Goal: Task Accomplishment & Management: Use online tool/utility

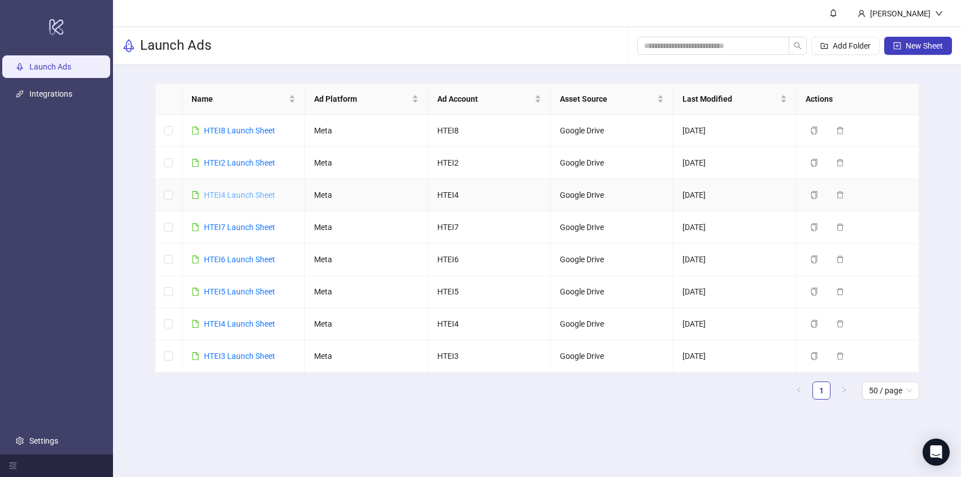
click at [243, 195] on link "HTEI4 Launch Sheet" at bounding box center [239, 194] width 71 height 9
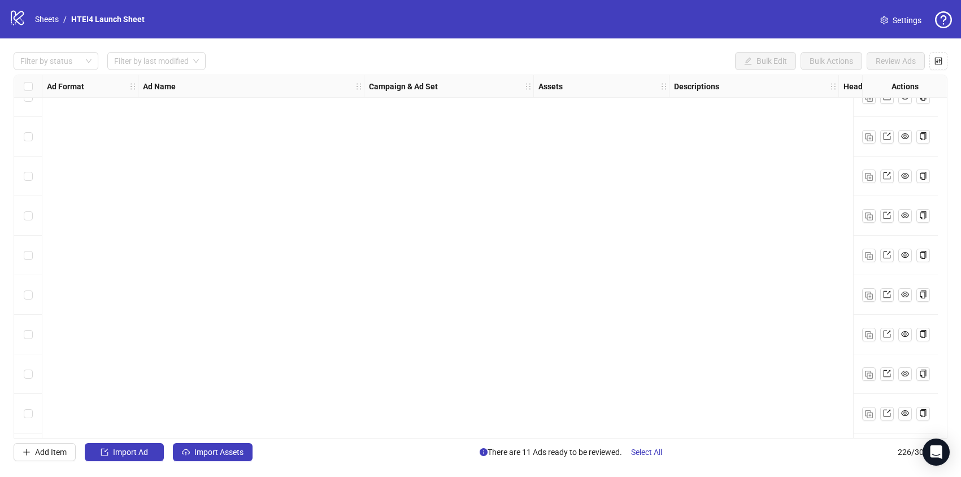
scroll to position [8603, 0]
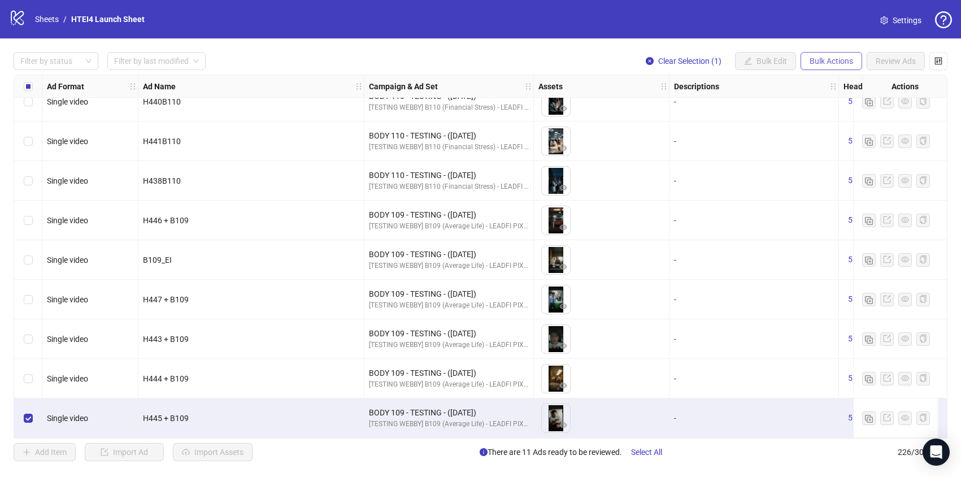
click at [823, 56] on button "Bulk Actions" at bounding box center [832, 61] width 62 height 18
click at [836, 96] on span "Duplicate" at bounding box center [847, 102] width 77 height 12
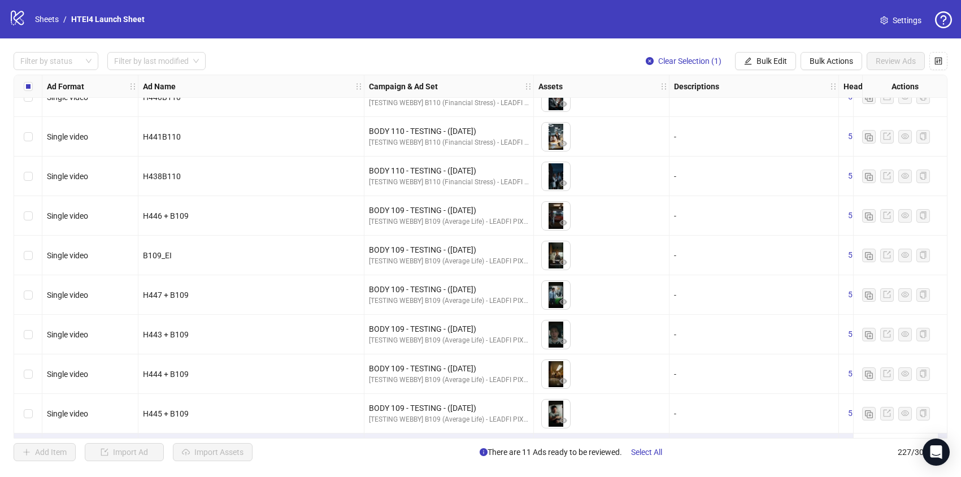
scroll to position [8642, 0]
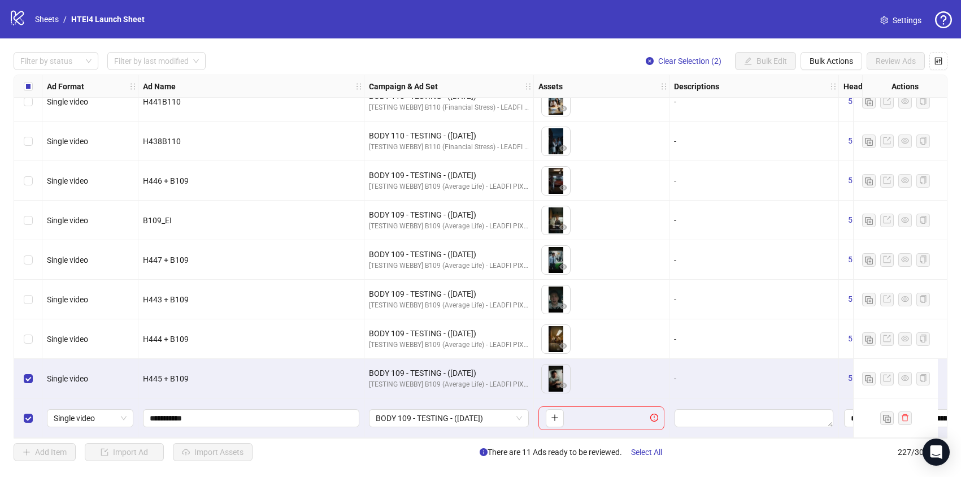
click at [39, 410] on div "Select row 227" at bounding box center [28, 418] width 28 height 40
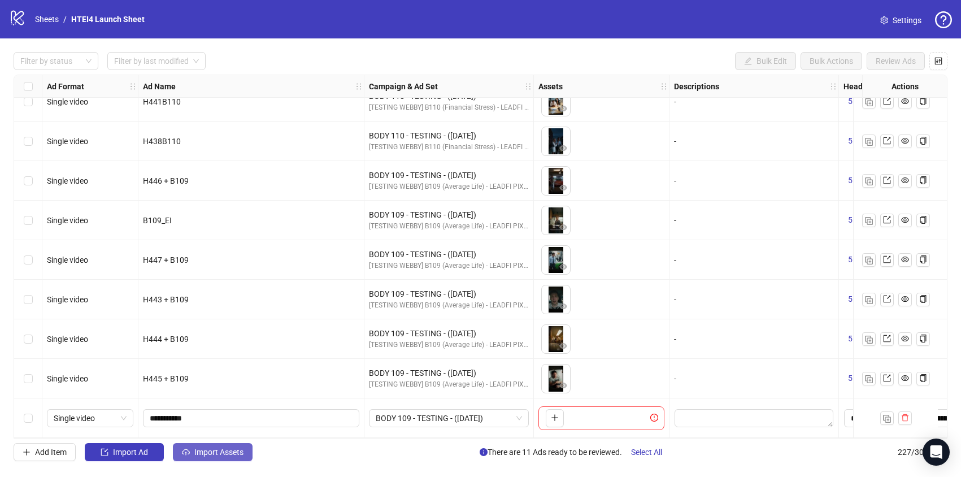
click at [224, 454] on span "Import Assets" at bounding box center [218, 451] width 49 height 9
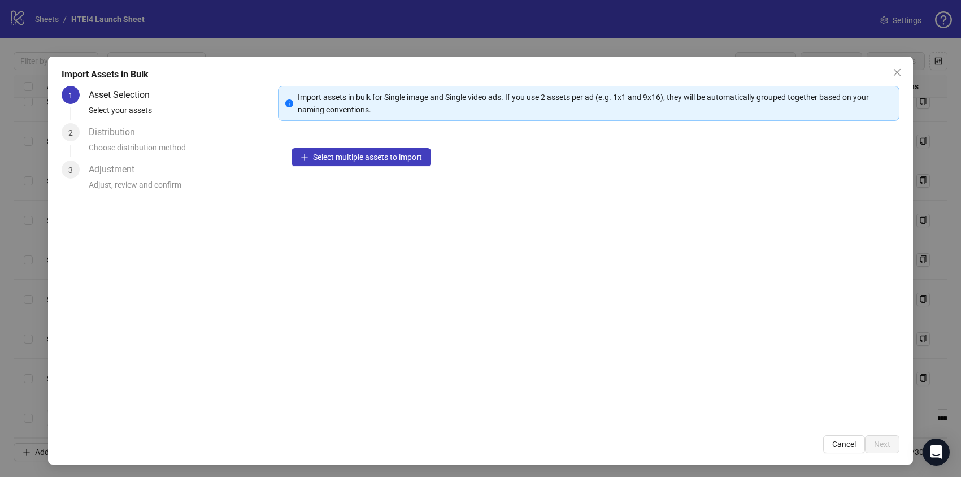
click at [224, 454] on div "Import Assets in Bulk 1 Asset Selection Select your assets 2 Distribution Choos…" at bounding box center [480, 261] width 865 height 408
click at [351, 163] on button "Select multiple assets to import" at bounding box center [362, 157] width 140 height 18
click at [397, 160] on span "Select multiple assets to import" at bounding box center [368, 157] width 109 height 9
click at [422, 142] on div "Select multiple assets to import" at bounding box center [589, 277] width 621 height 287
click at [409, 162] on button "Select multiple assets to import" at bounding box center [362, 157] width 140 height 18
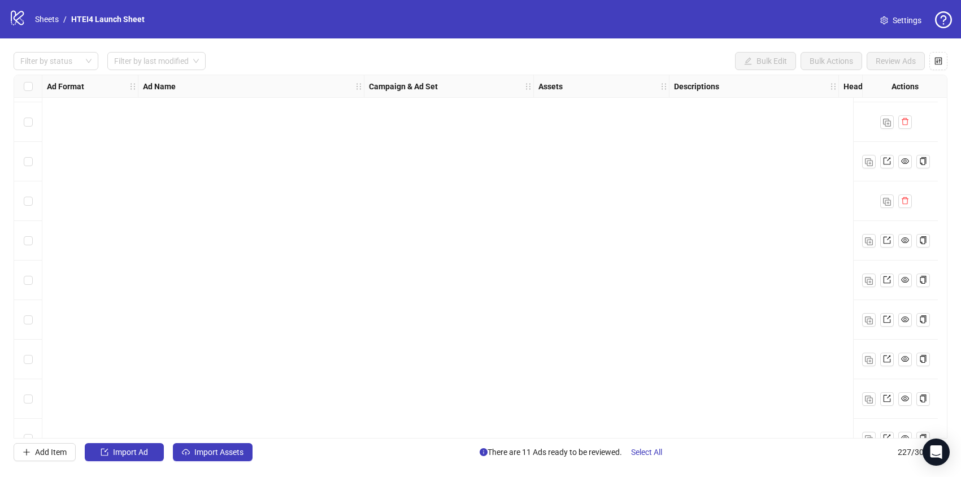
scroll to position [8642, 0]
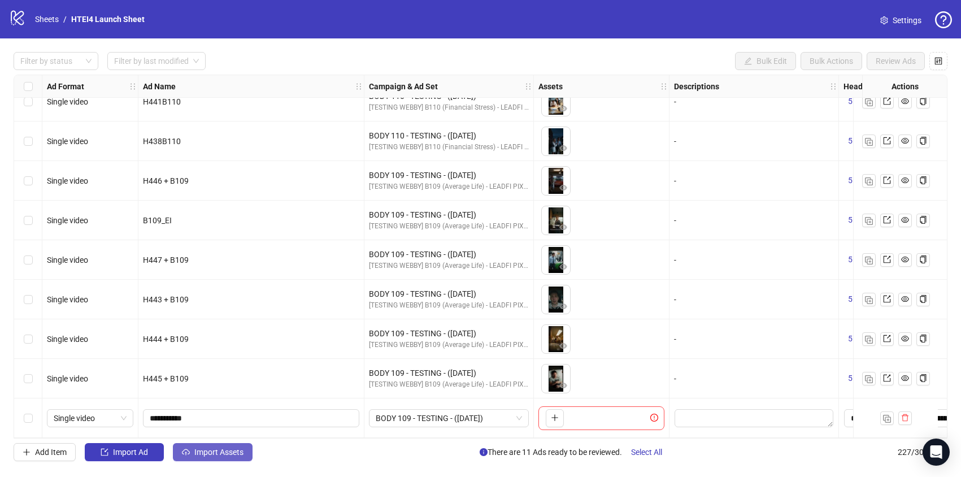
click at [234, 450] on span "Import Assets" at bounding box center [218, 451] width 49 height 9
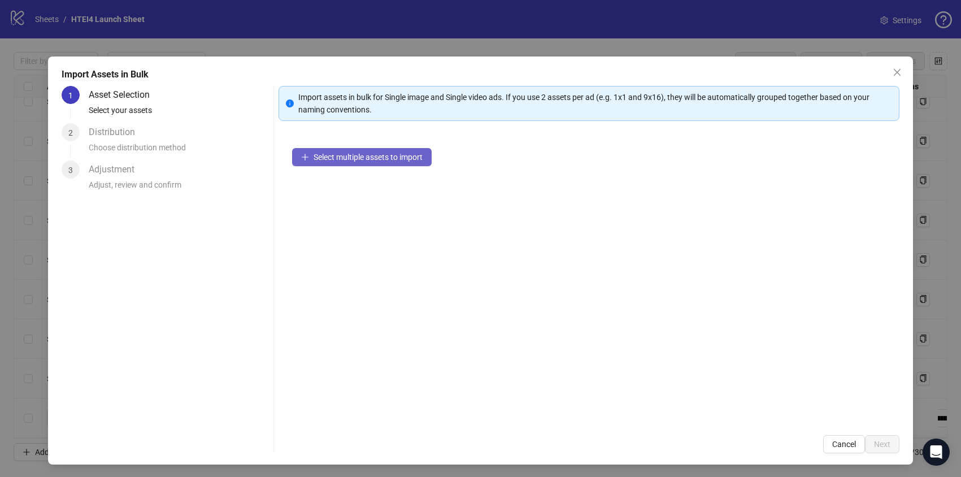
click at [353, 159] on span "Select multiple assets to import" at bounding box center [368, 157] width 109 height 9
click at [367, 161] on span "Select multiple assets to import" at bounding box center [368, 157] width 109 height 9
click at [364, 153] on span "Select multiple assets to import" at bounding box center [368, 157] width 109 height 9
click at [858, 442] on button "Cancel" at bounding box center [844, 444] width 42 height 18
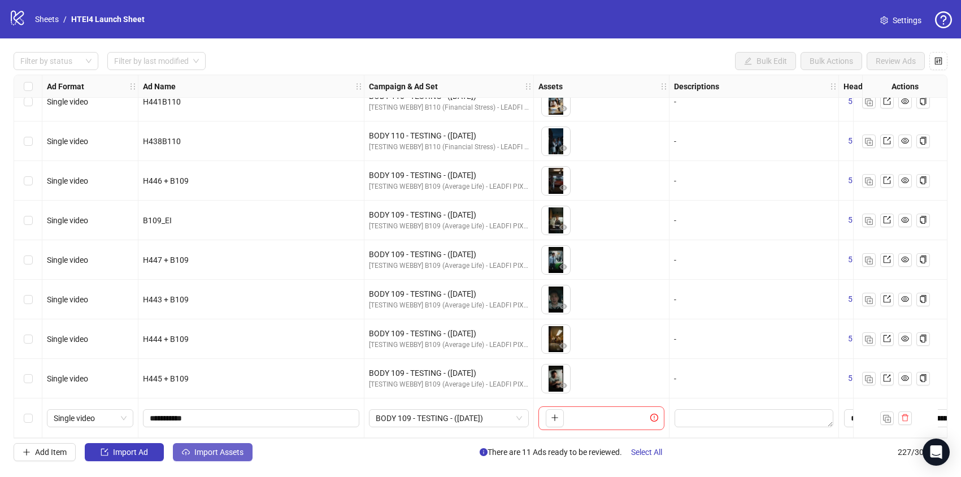
click at [242, 453] on span "Import Assets" at bounding box center [218, 451] width 49 height 9
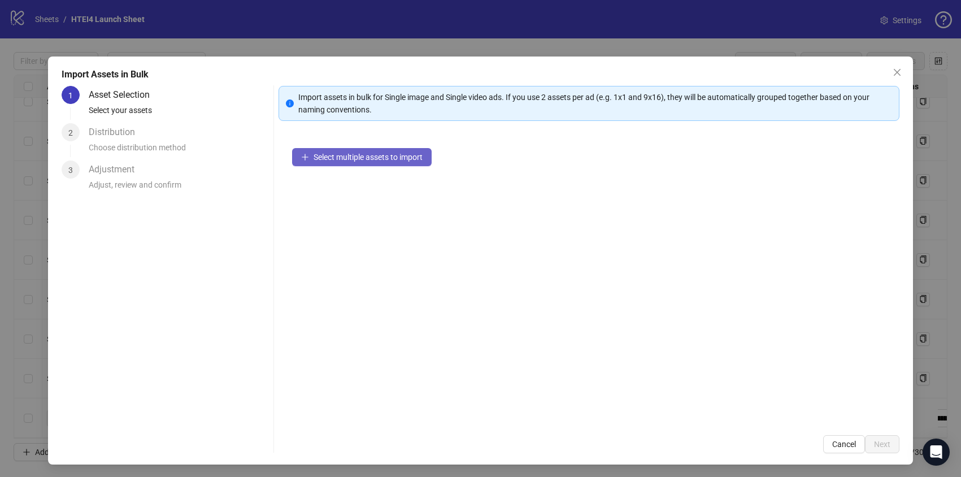
click at [363, 157] on span "Select multiple assets to import" at bounding box center [368, 157] width 109 height 9
click at [362, 157] on span "Select multiple assets to import" at bounding box center [368, 157] width 109 height 9
click at [90, 143] on div "Choose distribution method" at bounding box center [179, 150] width 180 height 19
drag, startPoint x: 140, startPoint y: 131, endPoint x: 231, endPoint y: 112, distance: 92.9
click at [140, 131] on div "Distribution" at bounding box center [116, 132] width 55 height 18
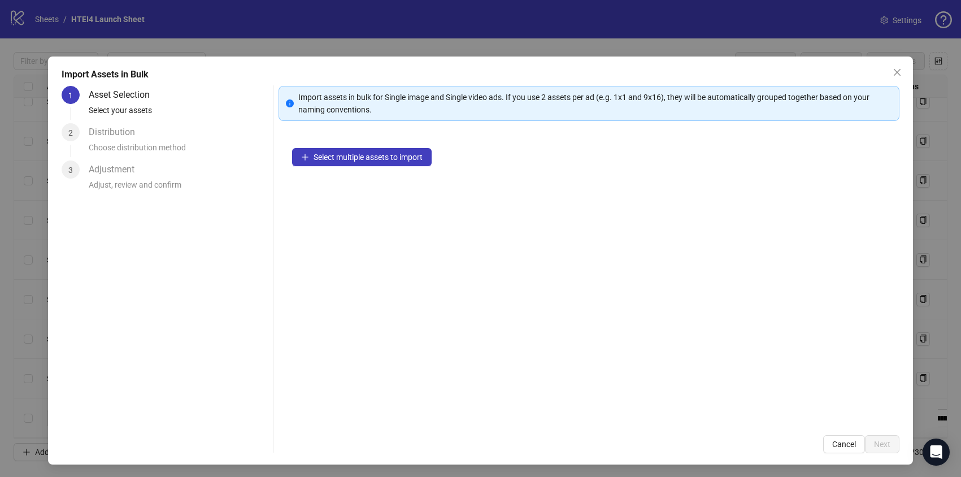
click at [395, 105] on div "Import assets in bulk for Single image and Single video ads. If you use 2 asset…" at bounding box center [595, 103] width 594 height 25
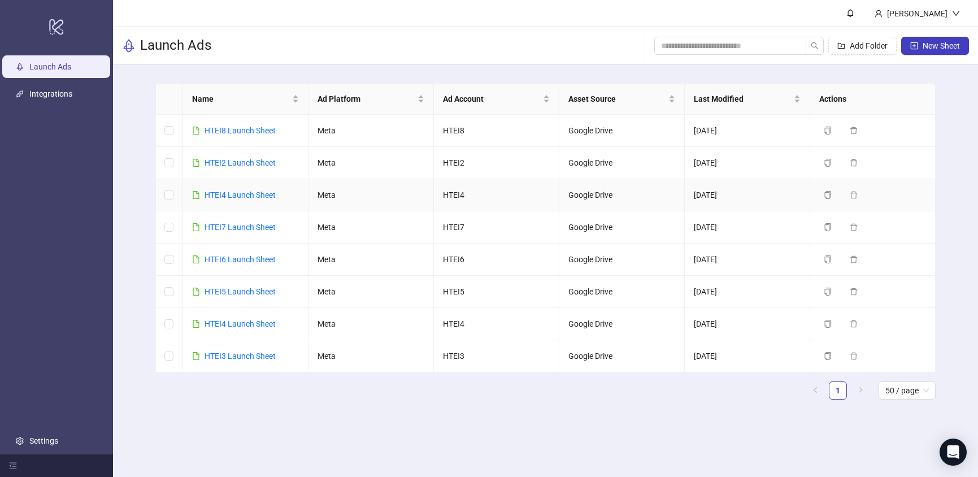
click at [249, 200] on div "HTEI4 Launch Sheet" at bounding box center [240, 195] width 71 height 12
click at [249, 195] on link "HTEI4 Launch Sheet" at bounding box center [240, 194] width 71 height 9
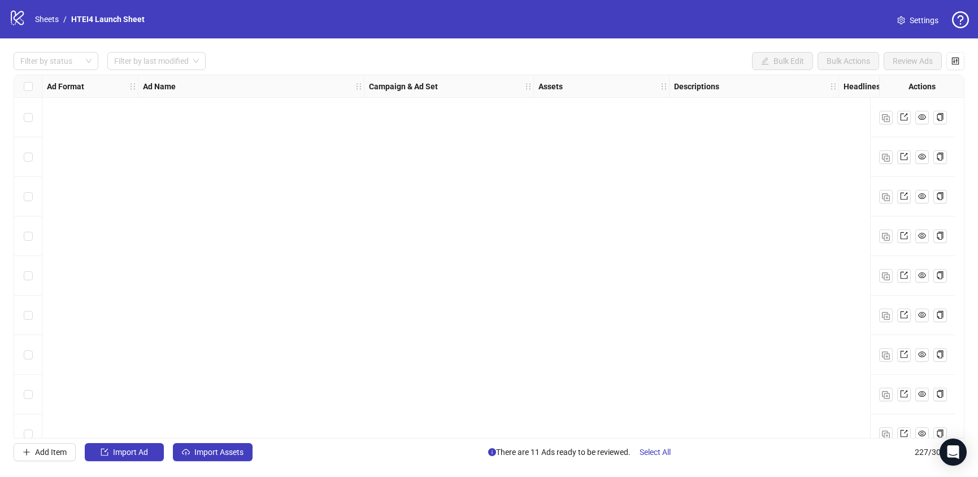
scroll to position [914, 0]
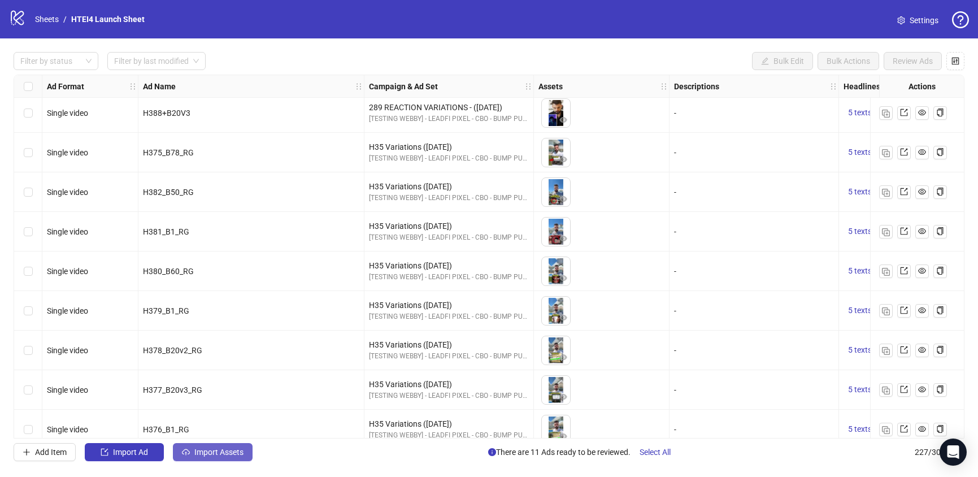
click at [214, 445] on button "Import Assets" at bounding box center [213, 452] width 80 height 18
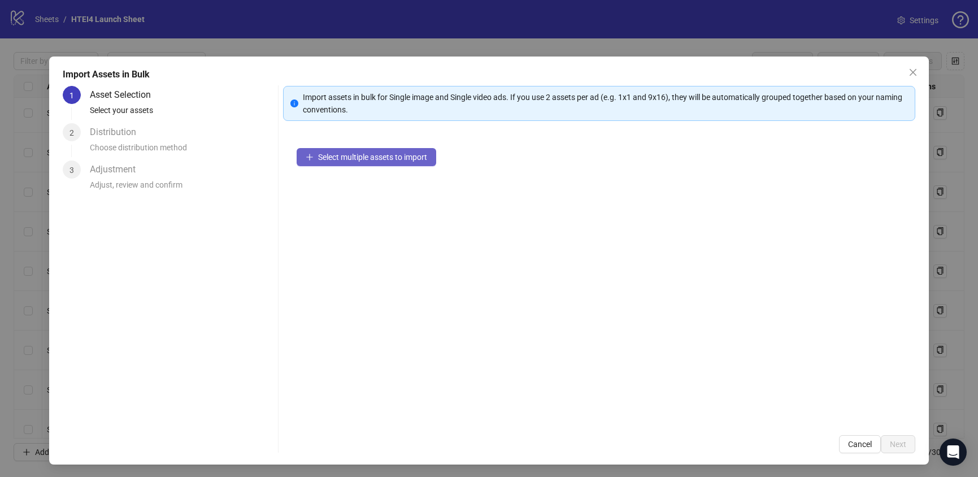
click at [359, 157] on span "Select multiple assets to import" at bounding box center [372, 157] width 109 height 9
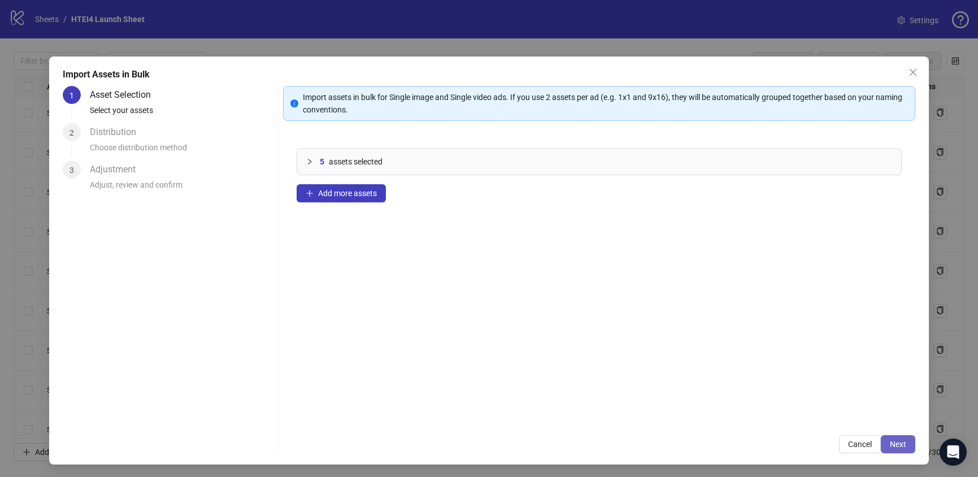
click at [897, 441] on span "Next" at bounding box center [898, 444] width 16 height 9
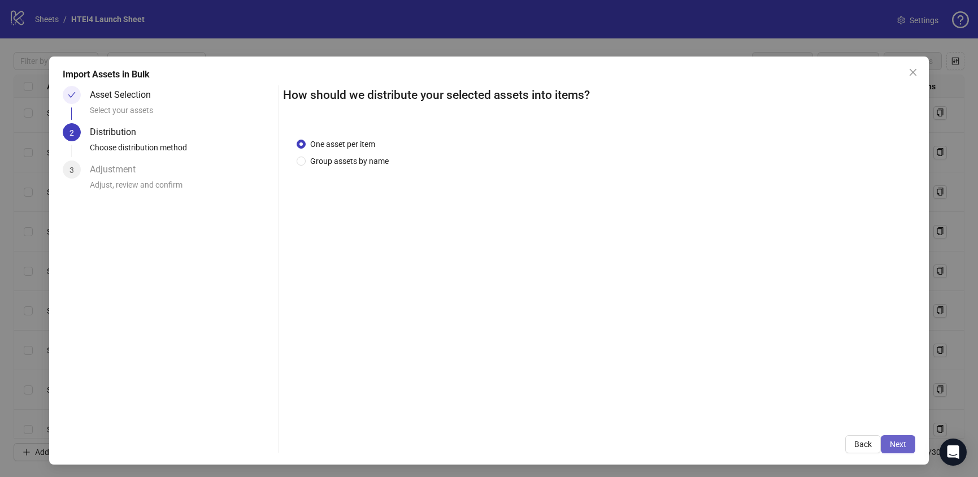
click at [896, 444] on span "Next" at bounding box center [898, 444] width 16 height 9
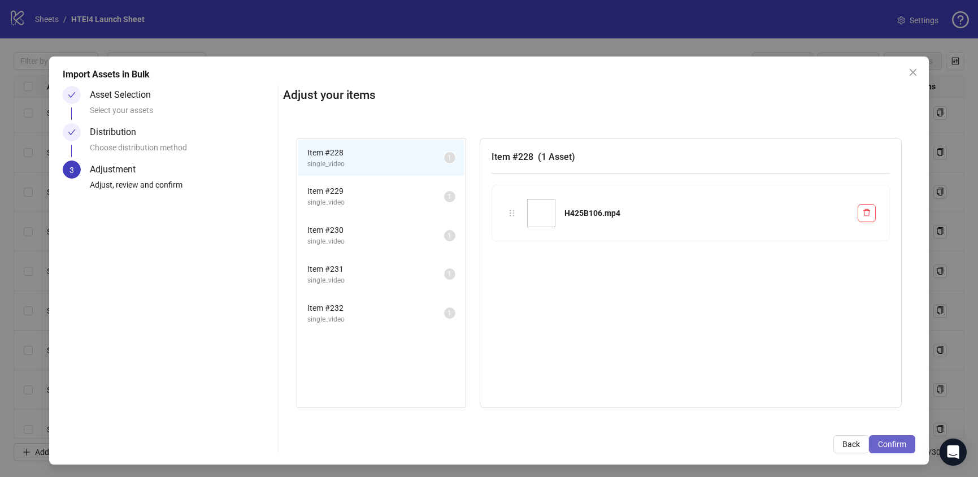
click at [895, 446] on span "Confirm" at bounding box center [892, 444] width 28 height 9
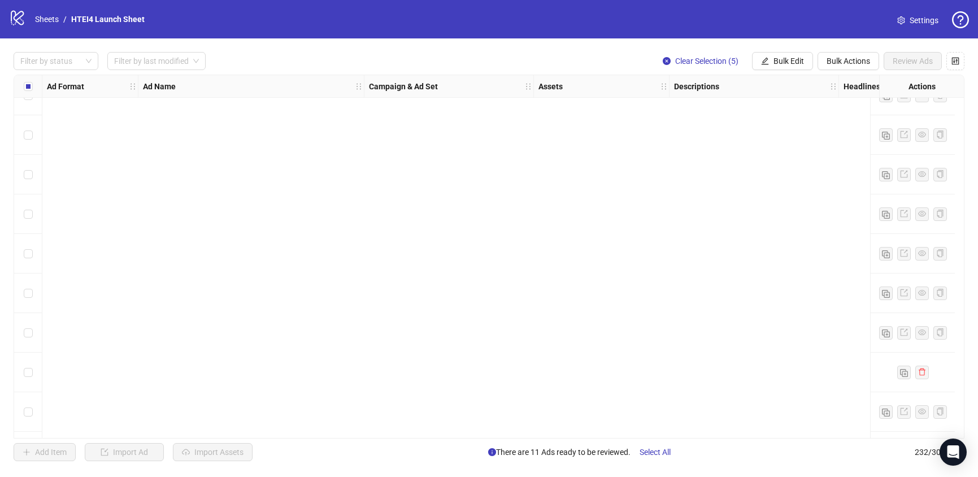
scroll to position [8840, 0]
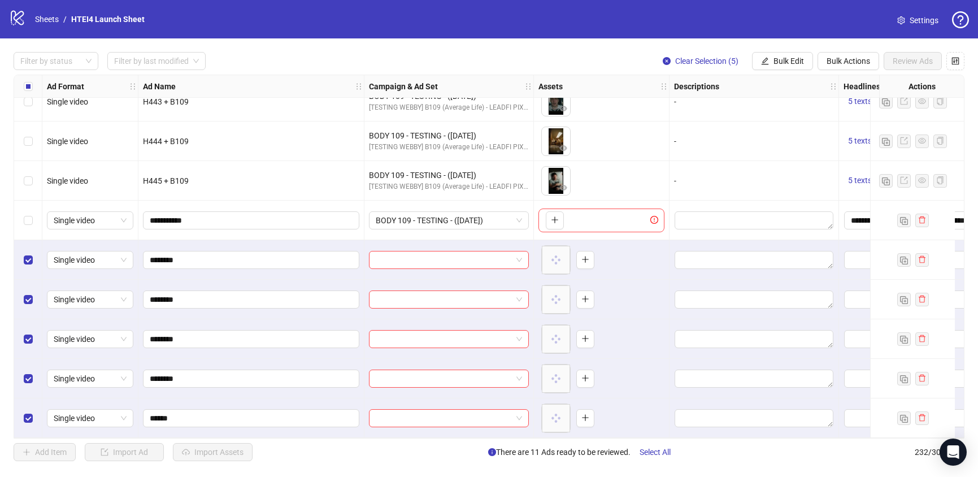
click at [33, 220] on div "Select row 227" at bounding box center [28, 221] width 28 height 40
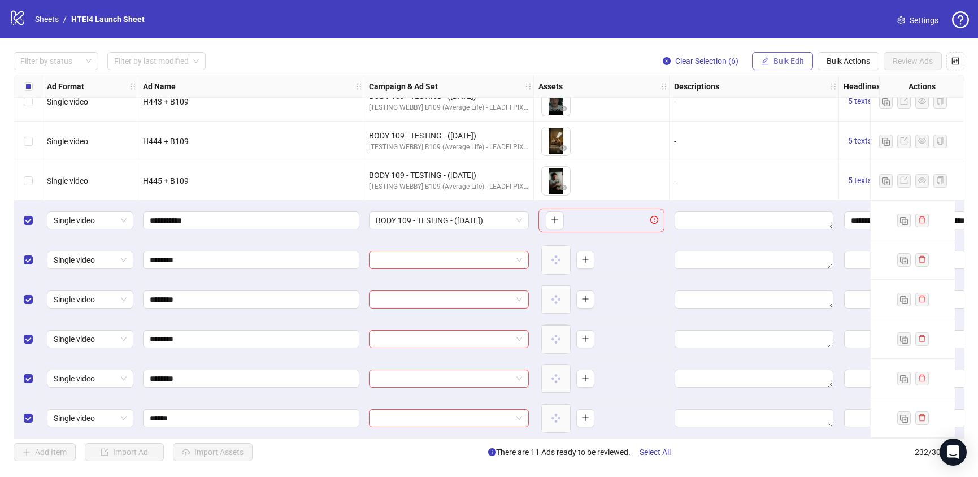
click at [802, 62] on span "Bulk Edit" at bounding box center [788, 61] width 31 height 9
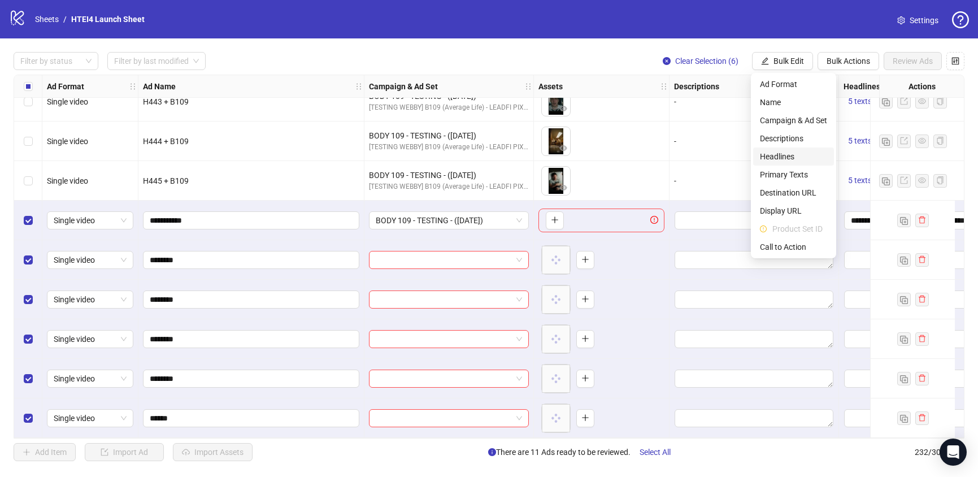
click at [787, 156] on span "Headlines" at bounding box center [793, 156] width 67 height 12
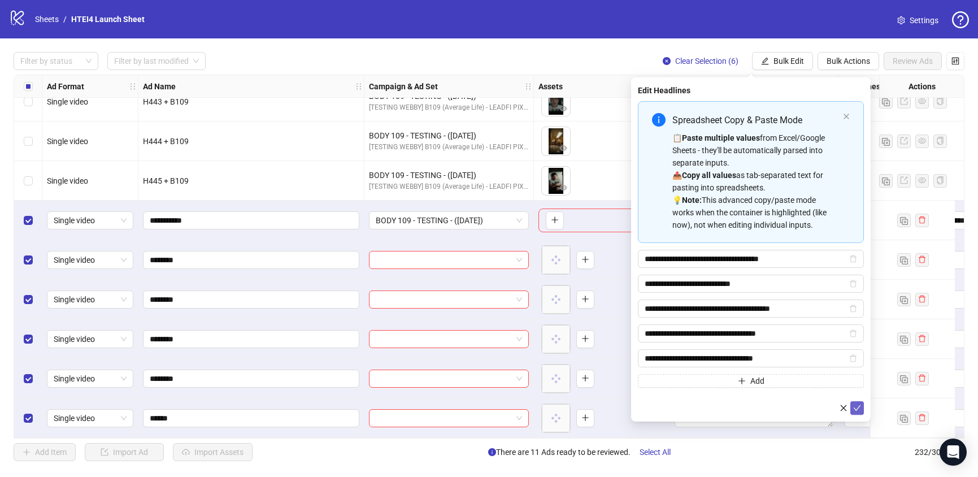
click at [862, 405] on button "submit" at bounding box center [857, 408] width 14 height 14
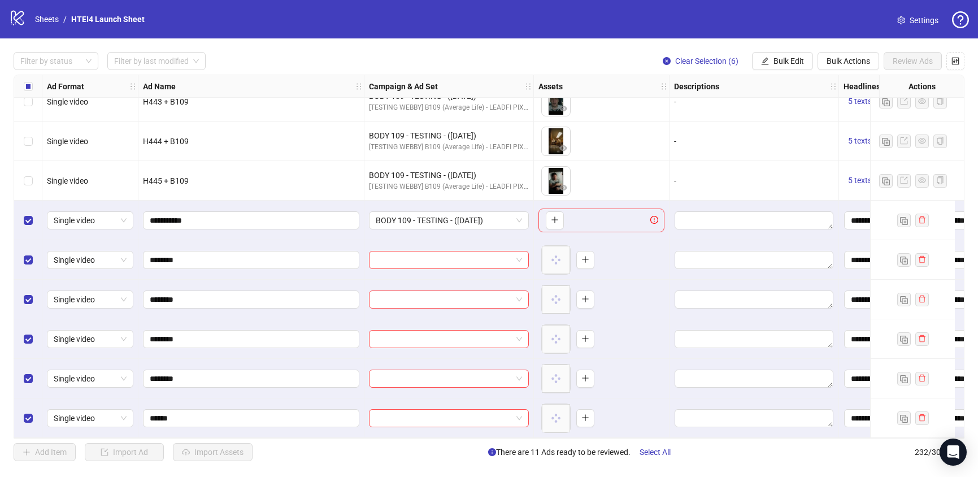
scroll to position [8840, 73]
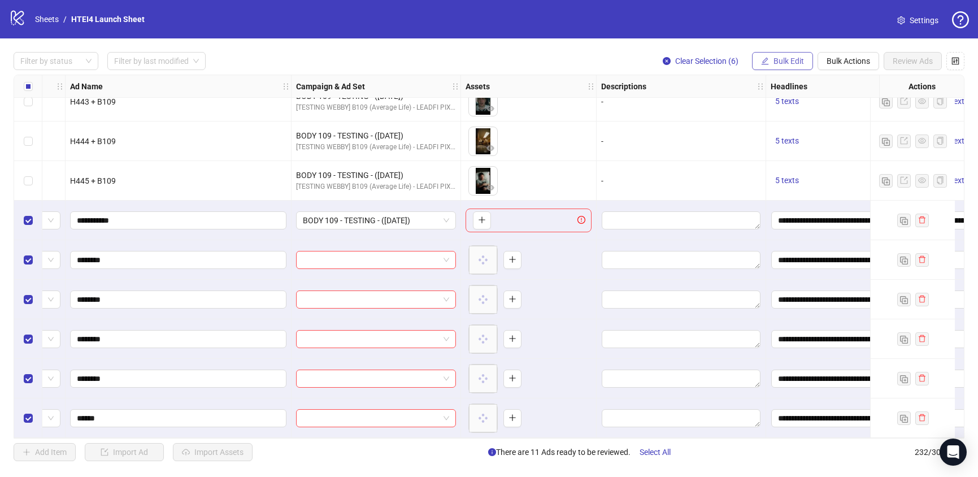
click at [773, 60] on span "Bulk Edit" at bounding box center [788, 61] width 31 height 9
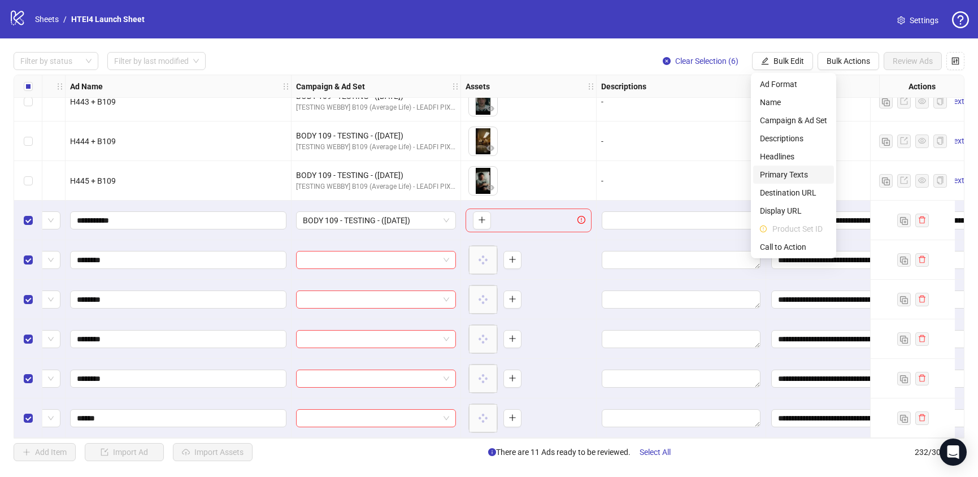
click at [791, 173] on span "Primary Texts" at bounding box center [793, 174] width 67 height 12
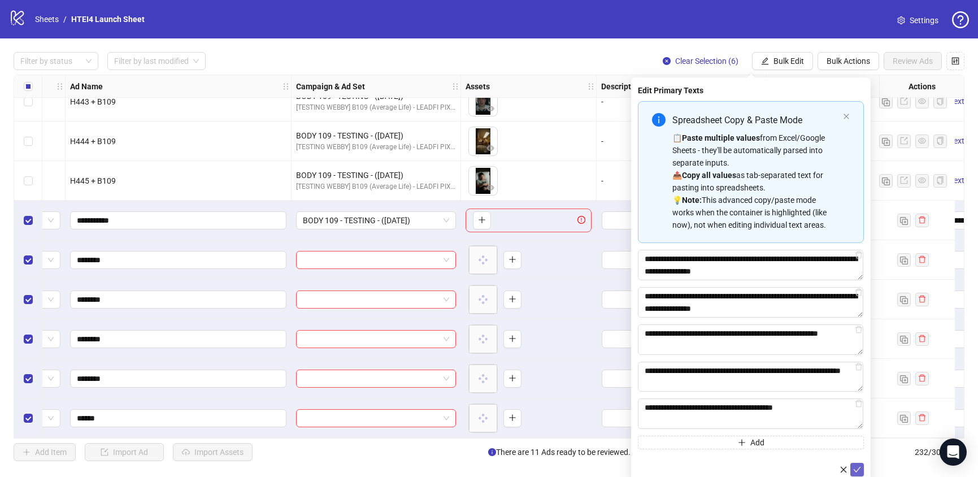
click at [861, 470] on button "submit" at bounding box center [857, 470] width 14 height 14
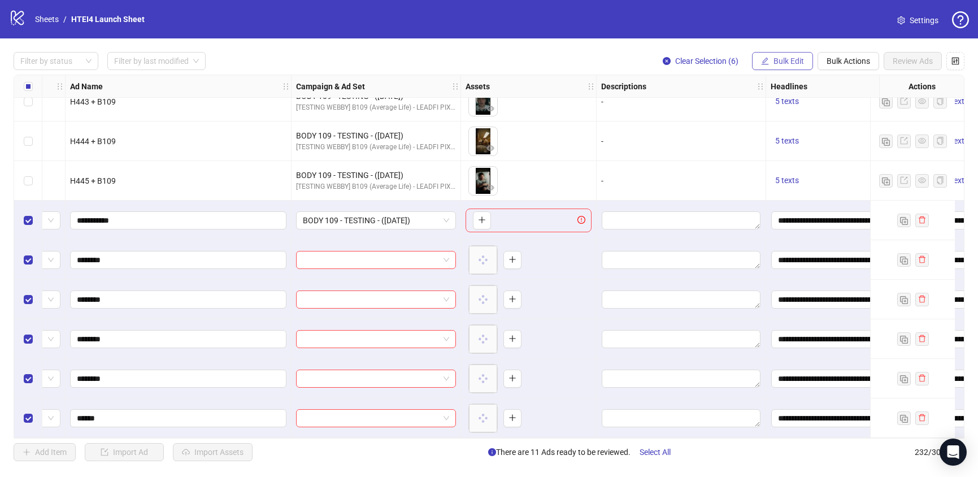
click at [773, 60] on span "Bulk Edit" at bounding box center [788, 61] width 31 height 9
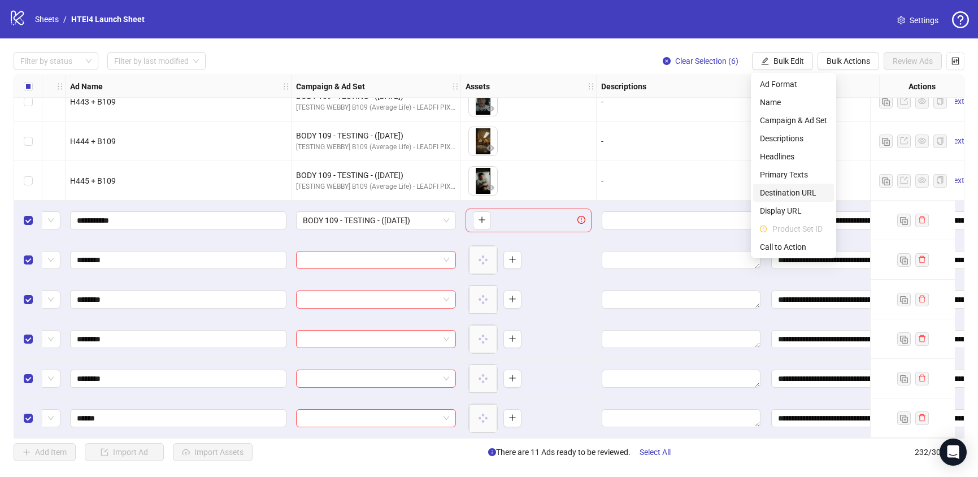
click at [785, 195] on span "Destination URL" at bounding box center [793, 192] width 67 height 12
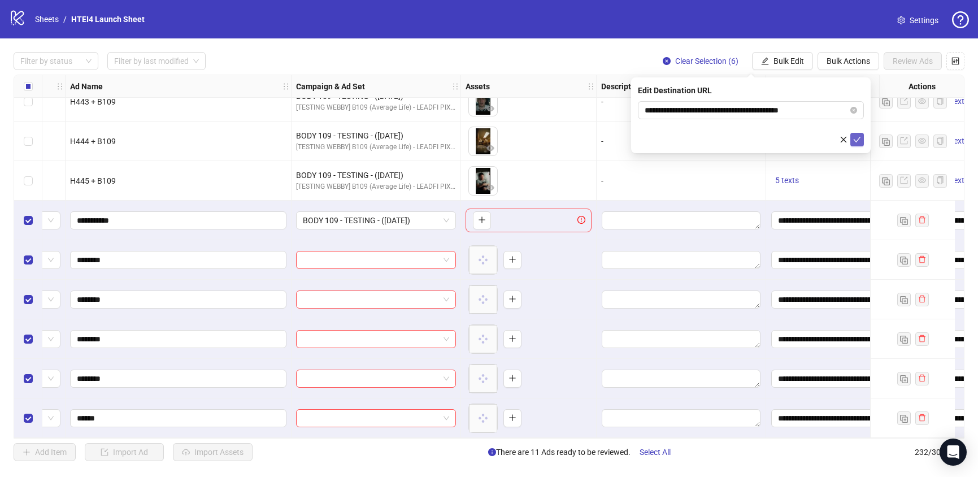
click at [860, 134] on button "submit" at bounding box center [857, 140] width 14 height 14
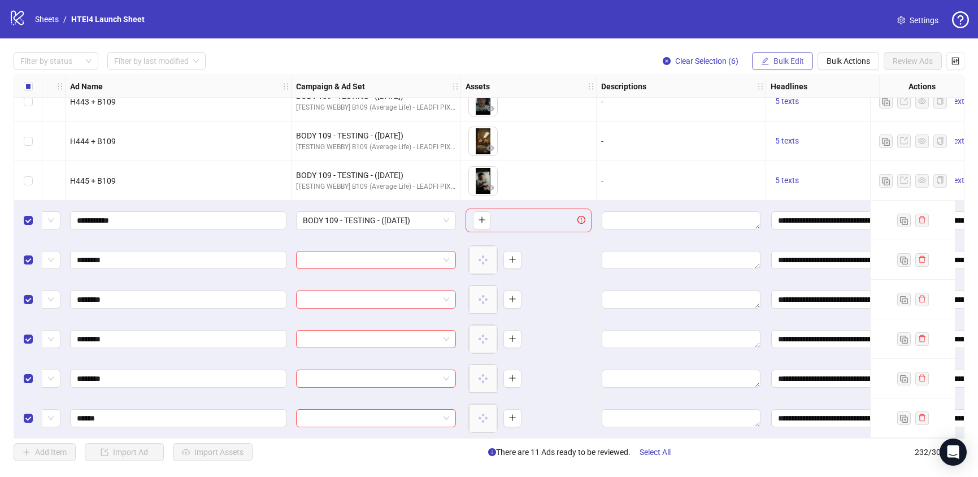
click at [789, 61] on span "Bulk Edit" at bounding box center [788, 61] width 31 height 9
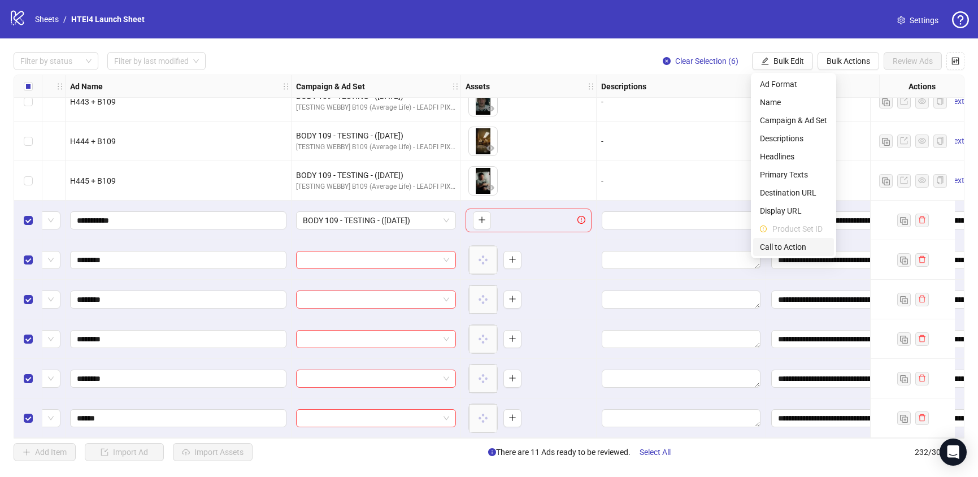
click at [793, 240] on li "Call to Action" at bounding box center [793, 247] width 81 height 18
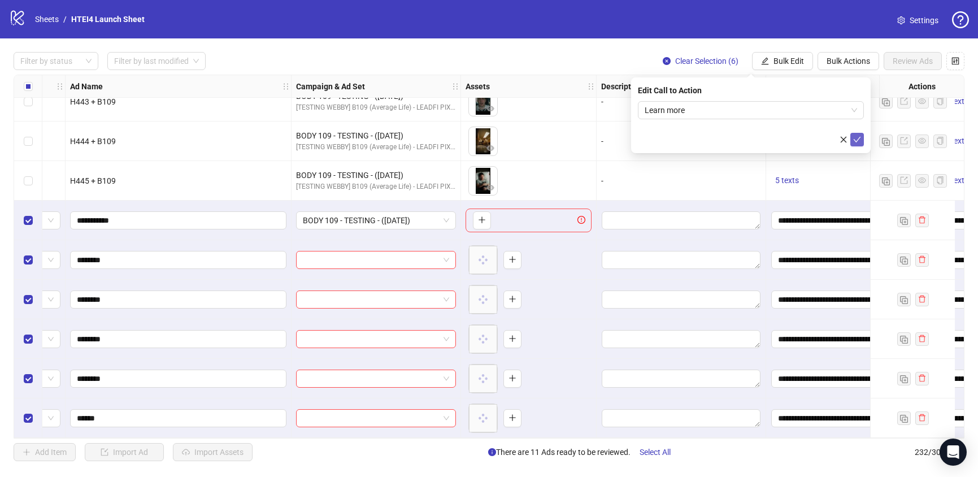
click at [856, 141] on icon "check" at bounding box center [857, 140] width 7 height 6
click at [764, 71] on div "Filter by status Filter by last modified Clear Selection (6) Bulk Edit Bulk Act…" at bounding box center [489, 256] width 978 height 436
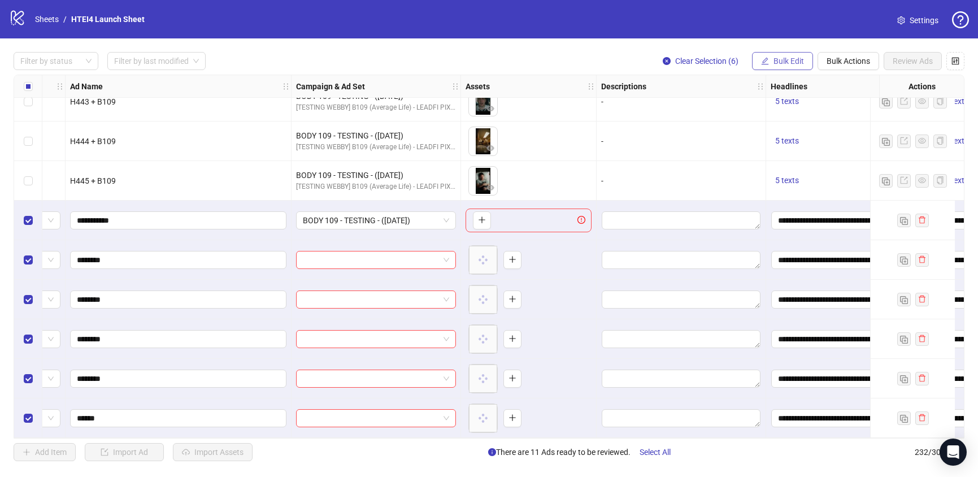
click at [773, 64] on span "Bulk Edit" at bounding box center [788, 61] width 31 height 9
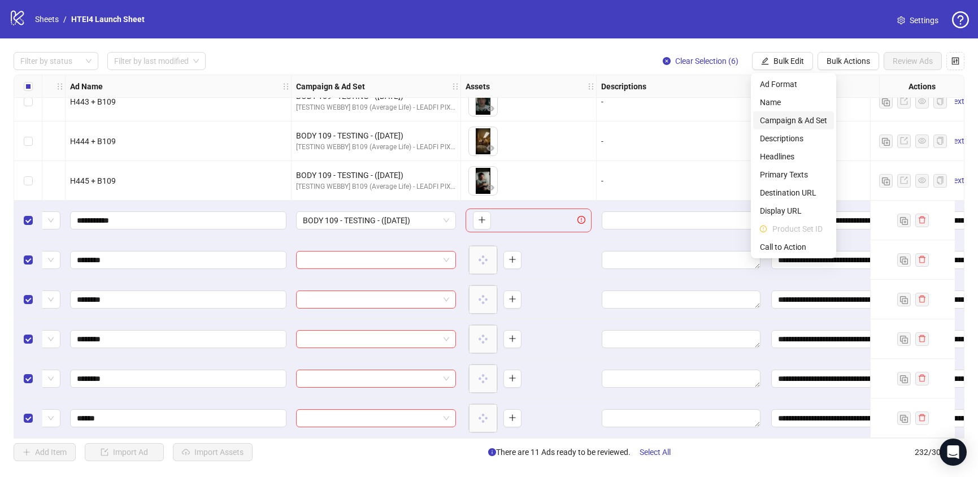
click at [785, 123] on span "Campaign & Ad Set" at bounding box center [793, 120] width 67 height 12
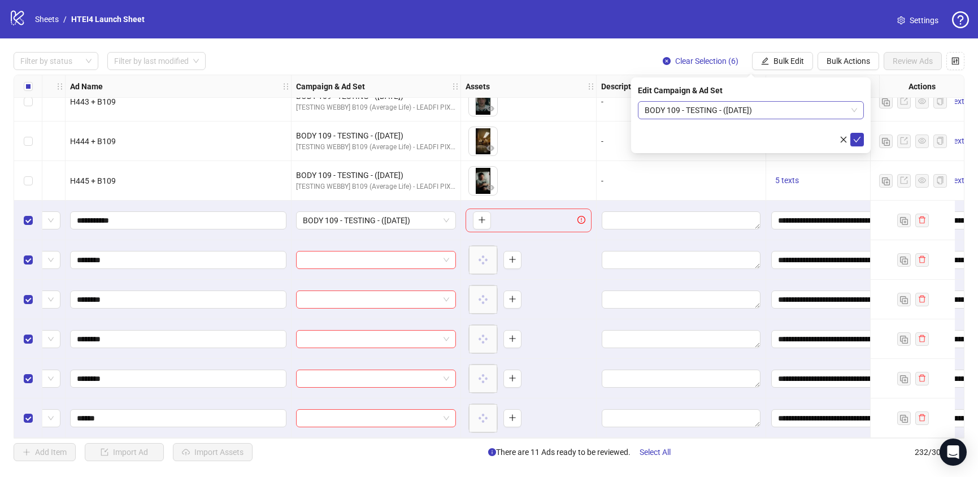
click at [730, 110] on span "BODY 109 - TESTING - ([DATE])" at bounding box center [751, 110] width 212 height 17
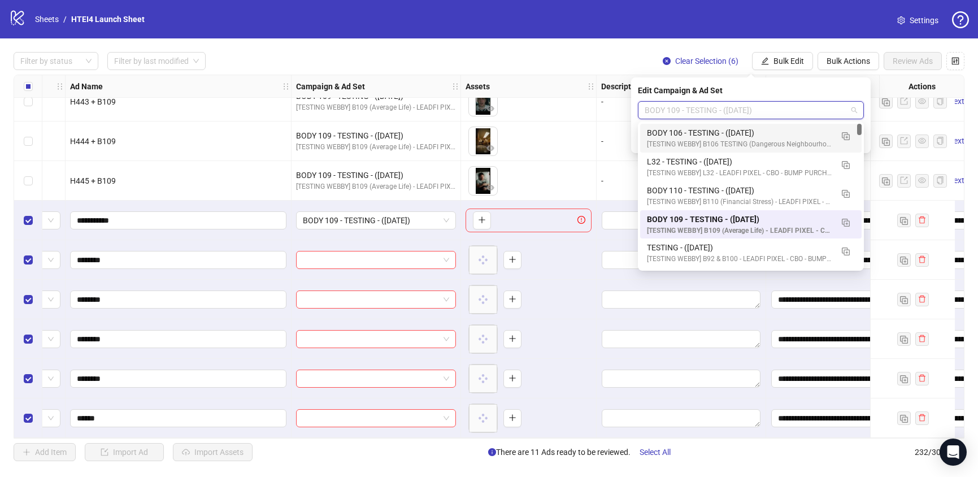
click at [676, 130] on div "BODY 106 - TESTING - (09.01.2025)" at bounding box center [739, 133] width 185 height 12
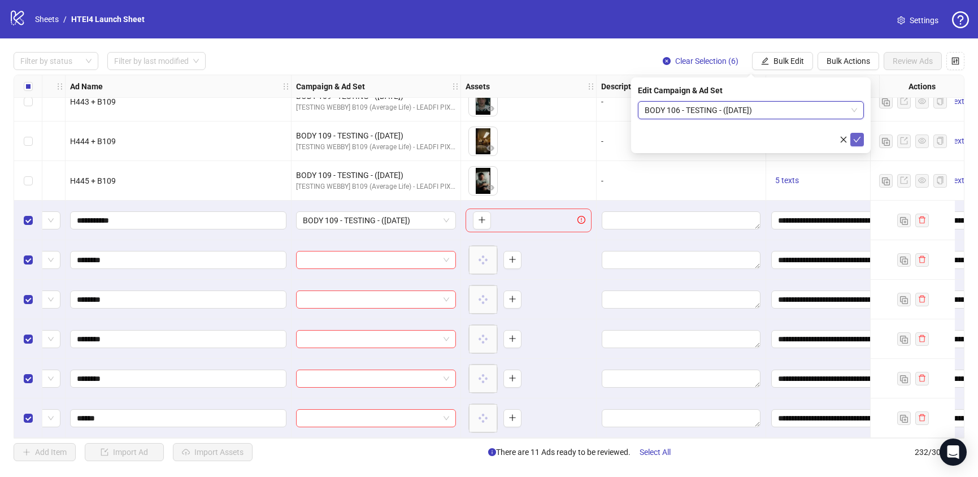
click at [856, 142] on icon "check" at bounding box center [857, 140] width 8 height 8
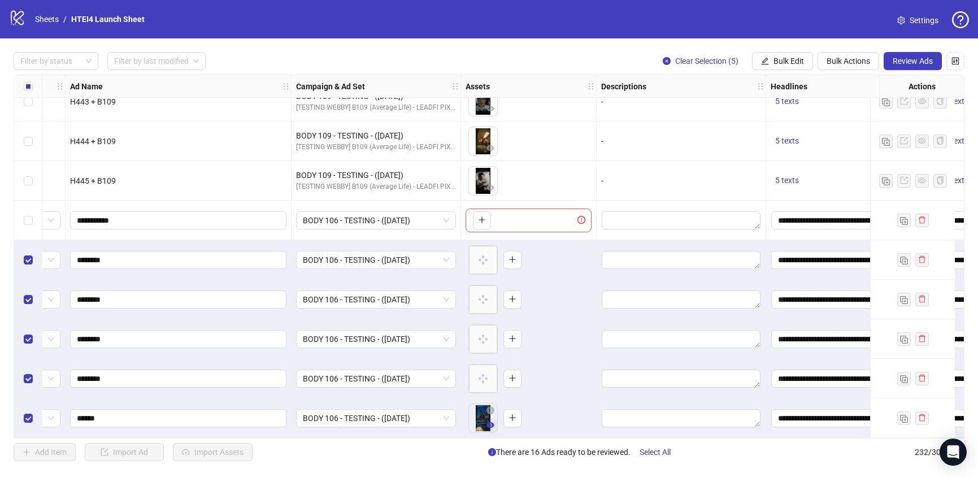
click at [486, 419] on button "button" at bounding box center [491, 426] width 14 height 14
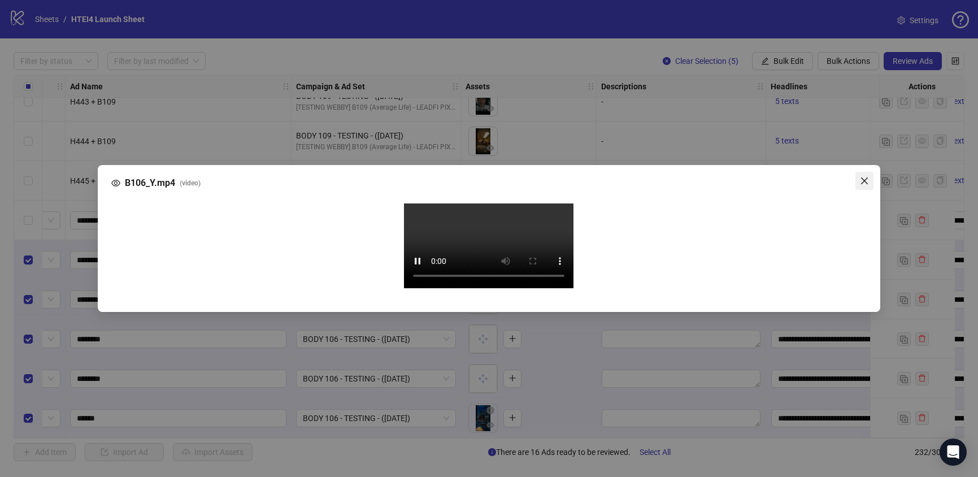
click at [863, 172] on button "Close" at bounding box center [864, 181] width 18 height 18
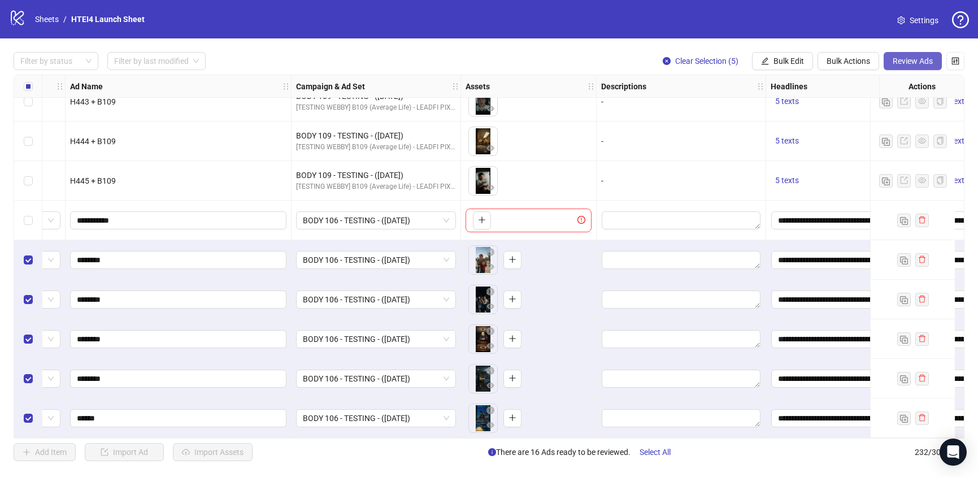
click at [911, 60] on span "Review Ads" at bounding box center [913, 61] width 40 height 9
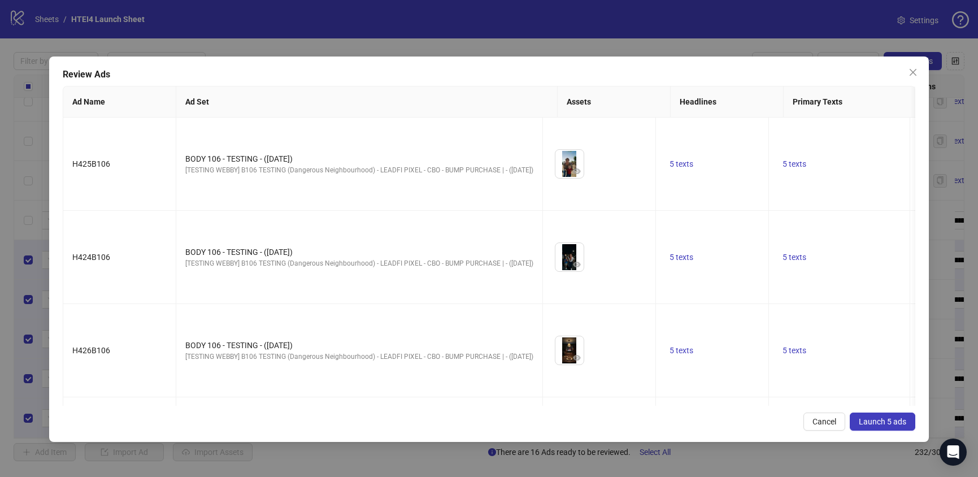
click at [882, 419] on span "Launch 5 ads" at bounding box center [882, 421] width 47 height 9
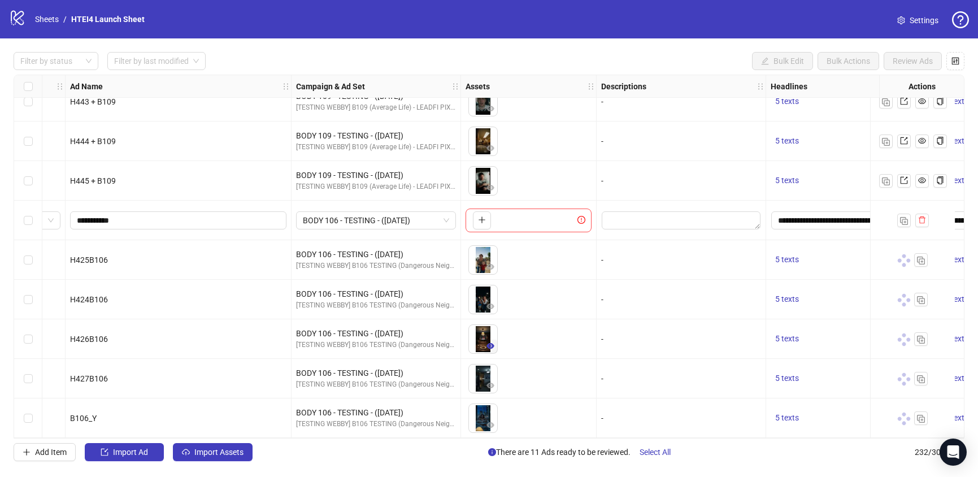
click at [489, 343] on icon "eye" at bounding box center [490, 346] width 8 height 6
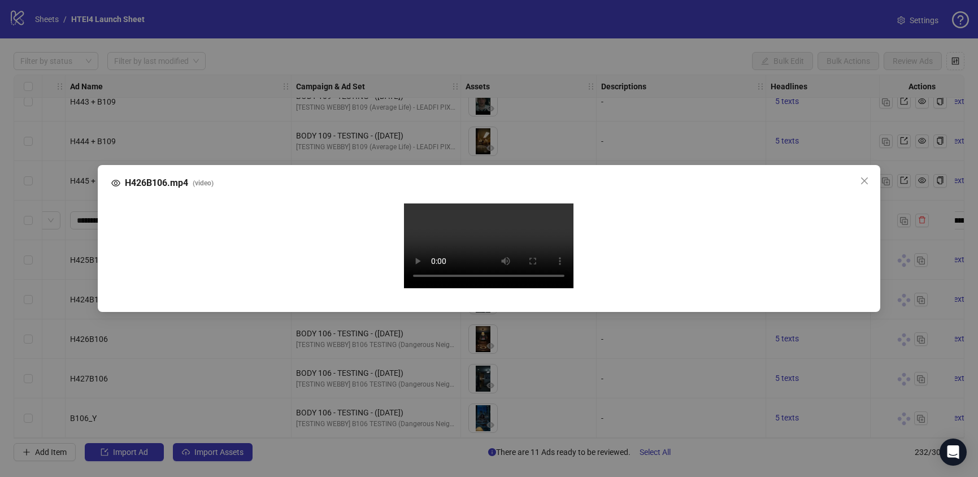
click at [51, 228] on div "H426B106.mp4 ( video ) Your browser does not support the video tag." at bounding box center [489, 238] width 978 height 477
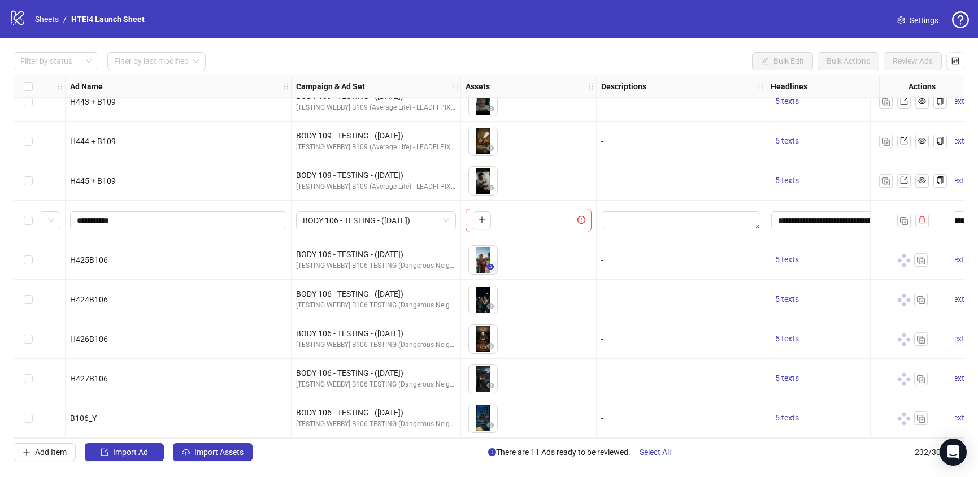
click at [493, 264] on icon "eye" at bounding box center [490, 267] width 8 height 8
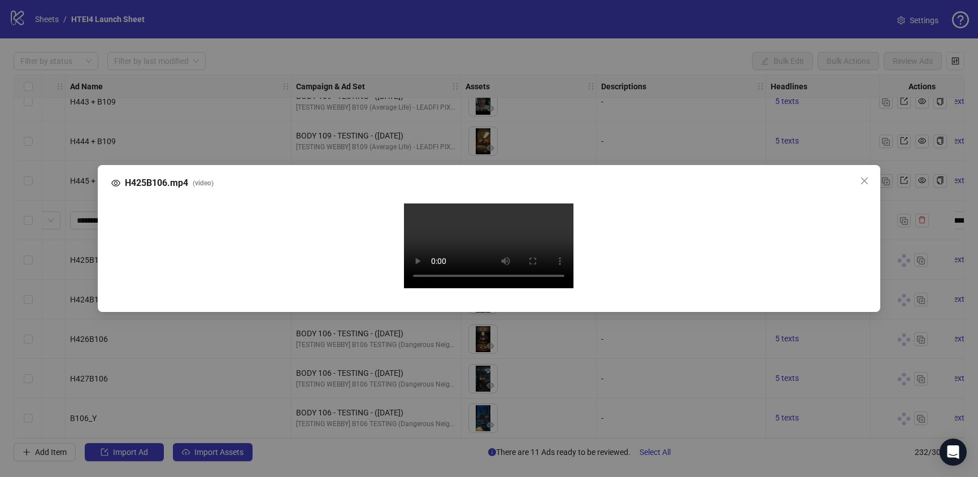
click at [502, 28] on div "H425B106.mp4 ( video ) Your browser does not support the video tag." at bounding box center [489, 238] width 978 height 477
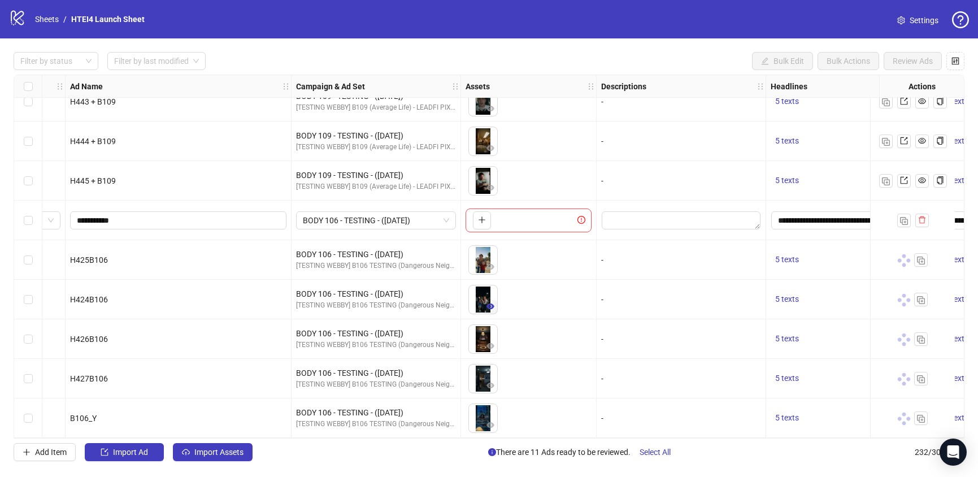
click at [489, 302] on icon "eye" at bounding box center [490, 306] width 8 height 8
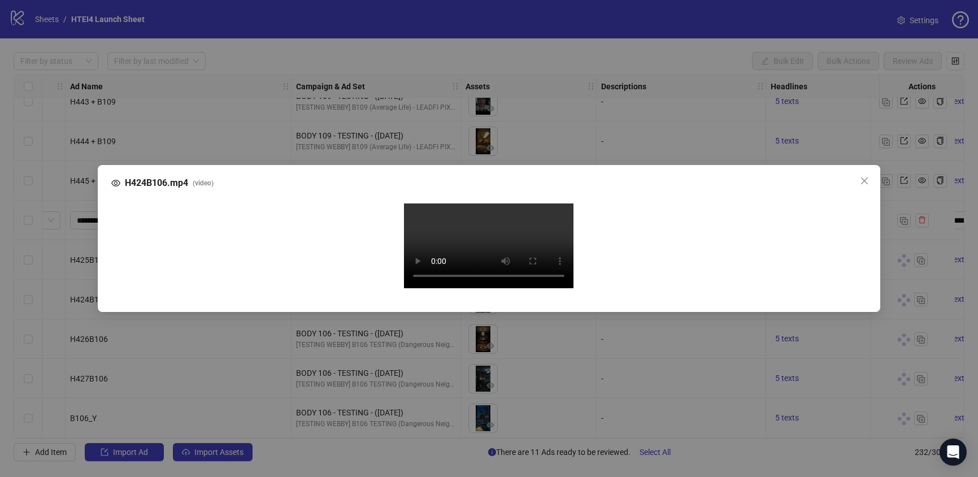
click at [483, 21] on div "H424B106.mp4 ( video ) Your browser does not support the video tag." at bounding box center [489, 238] width 978 height 477
